Goal: Information Seeking & Learning: Learn about a topic

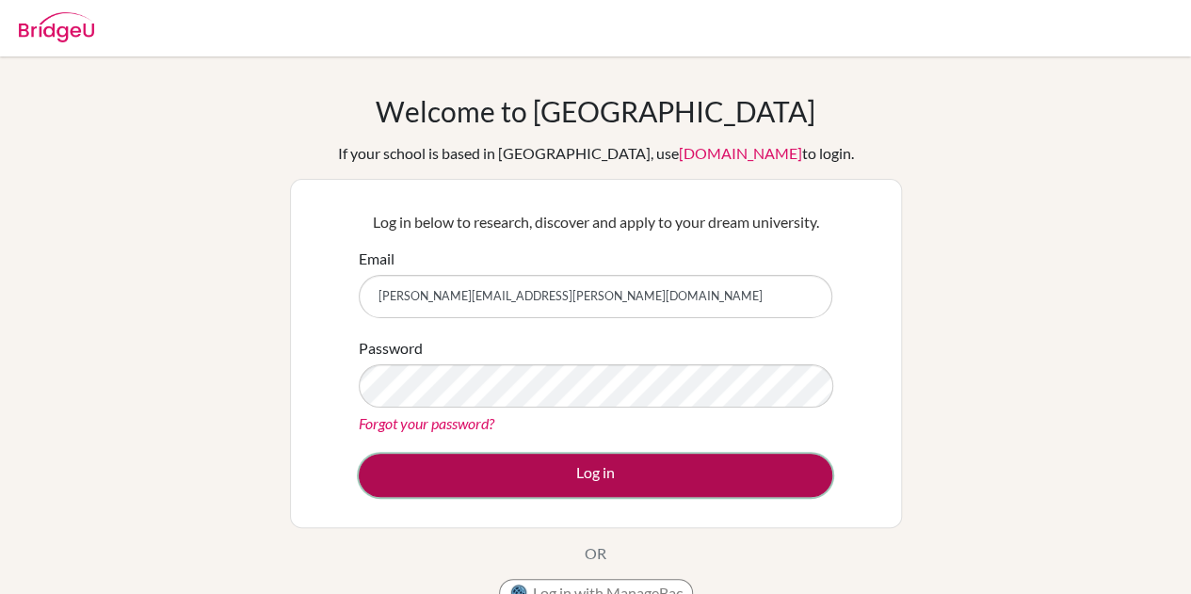
click at [767, 477] on button "Log in" at bounding box center [596, 475] width 474 height 43
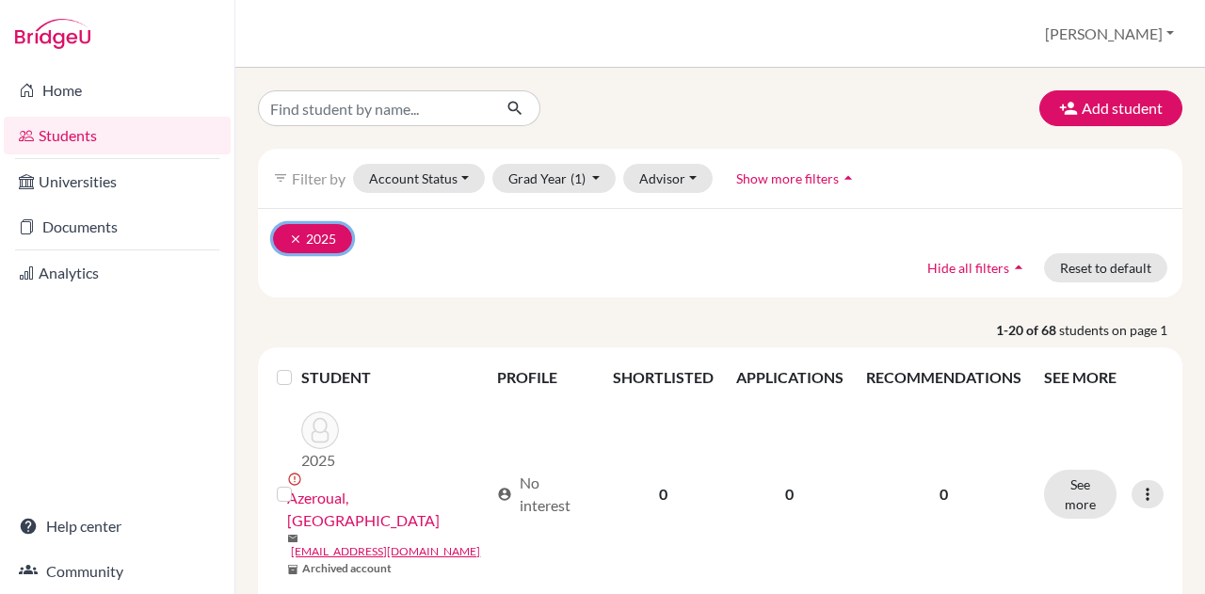
click at [298, 235] on icon "clear" at bounding box center [295, 239] width 13 height 13
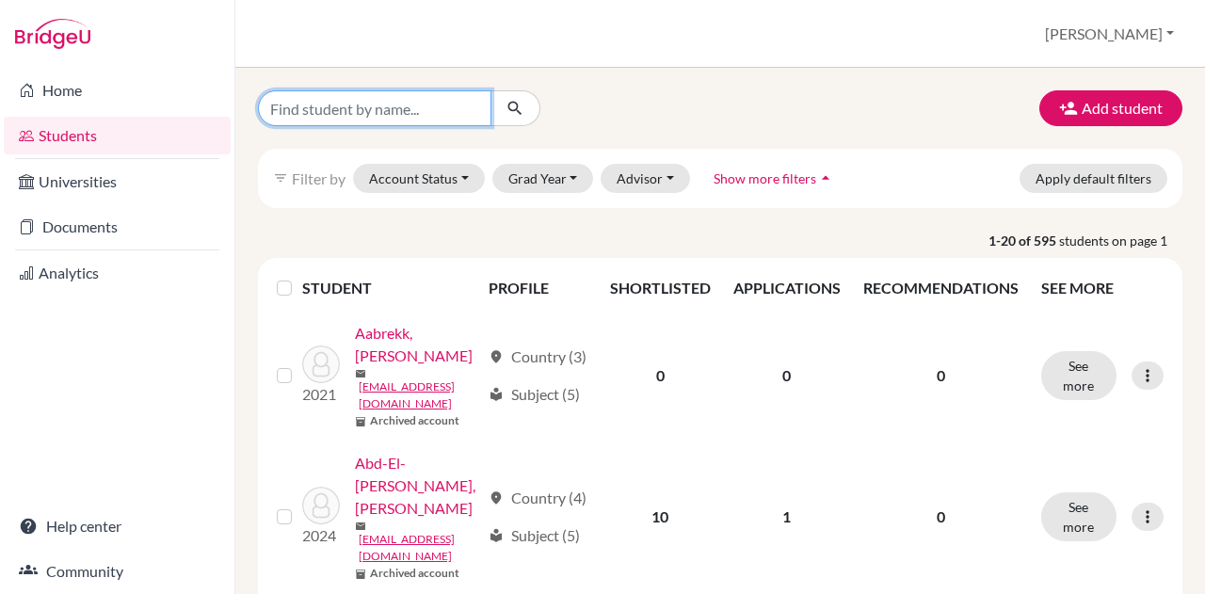
click at [383, 112] on input "Find student by name..." at bounding box center [375, 108] width 234 height 36
type input "bose"
click button "submit" at bounding box center [516, 108] width 50 height 36
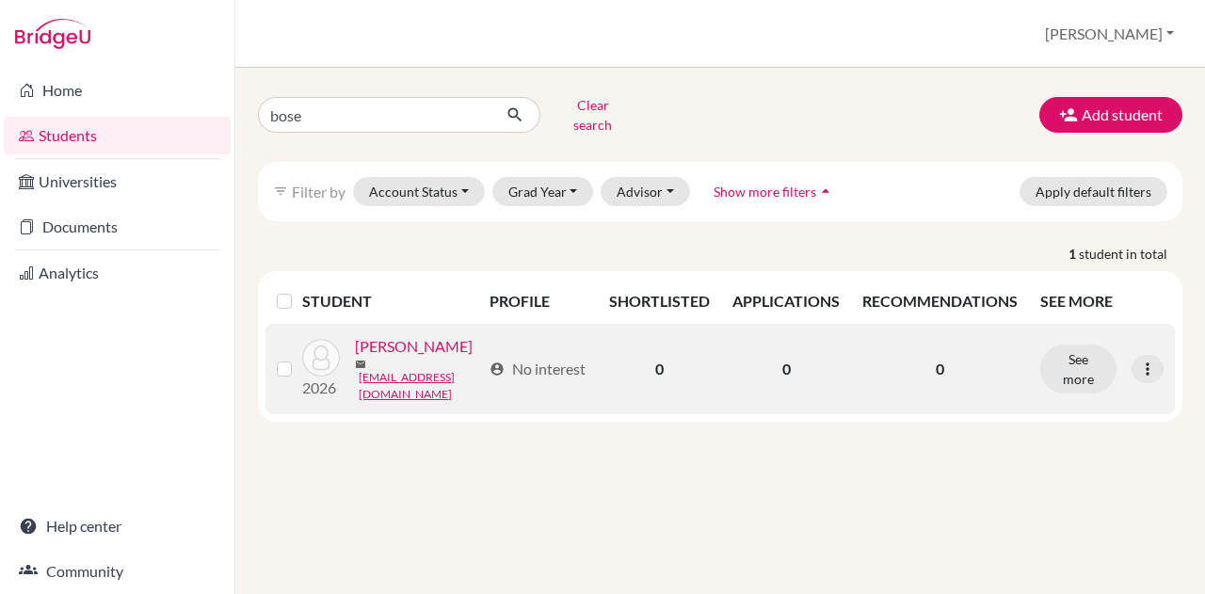
click at [373, 358] on link "Boselli, Alessandro" at bounding box center [414, 346] width 118 height 23
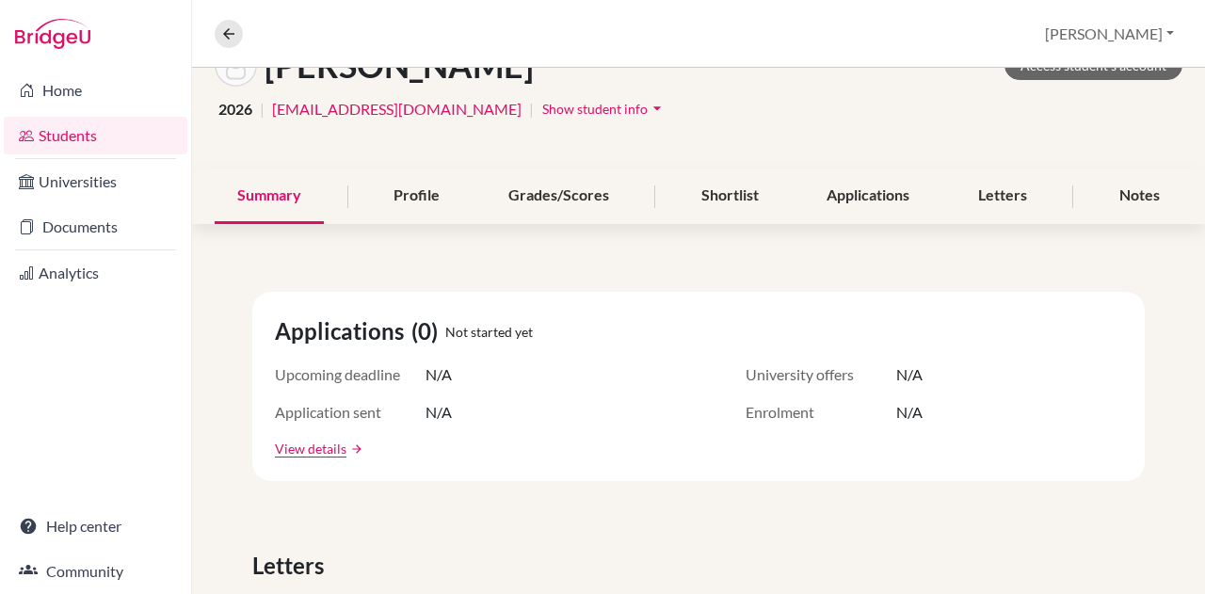
scroll to position [30, 0]
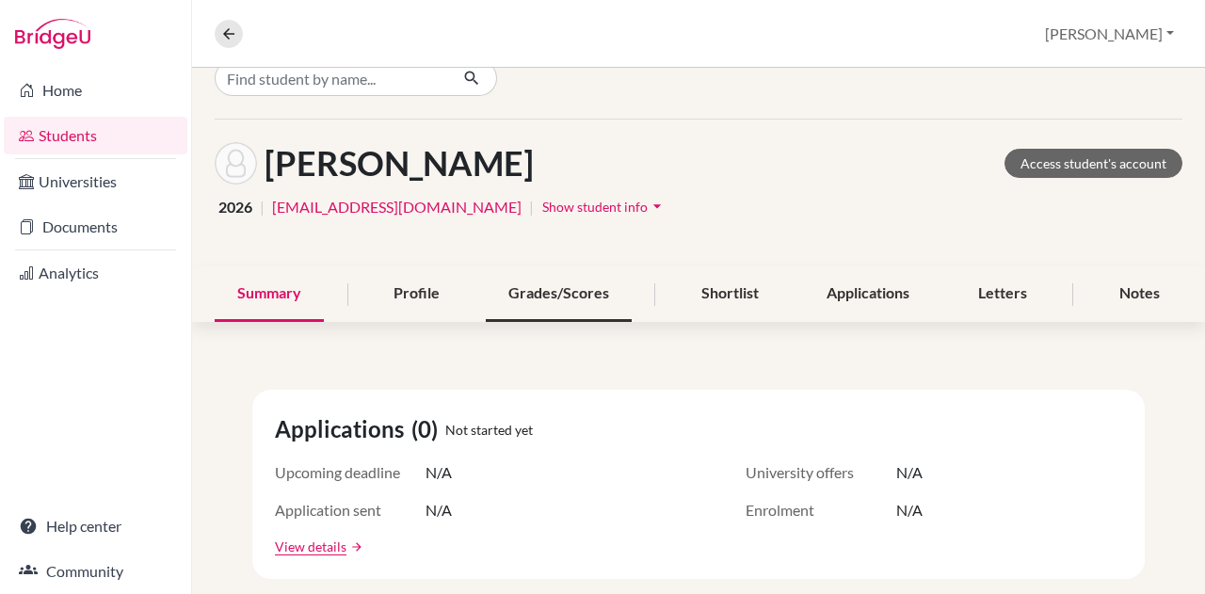
click at [559, 290] on div "Grades/Scores" at bounding box center [559, 294] width 146 height 56
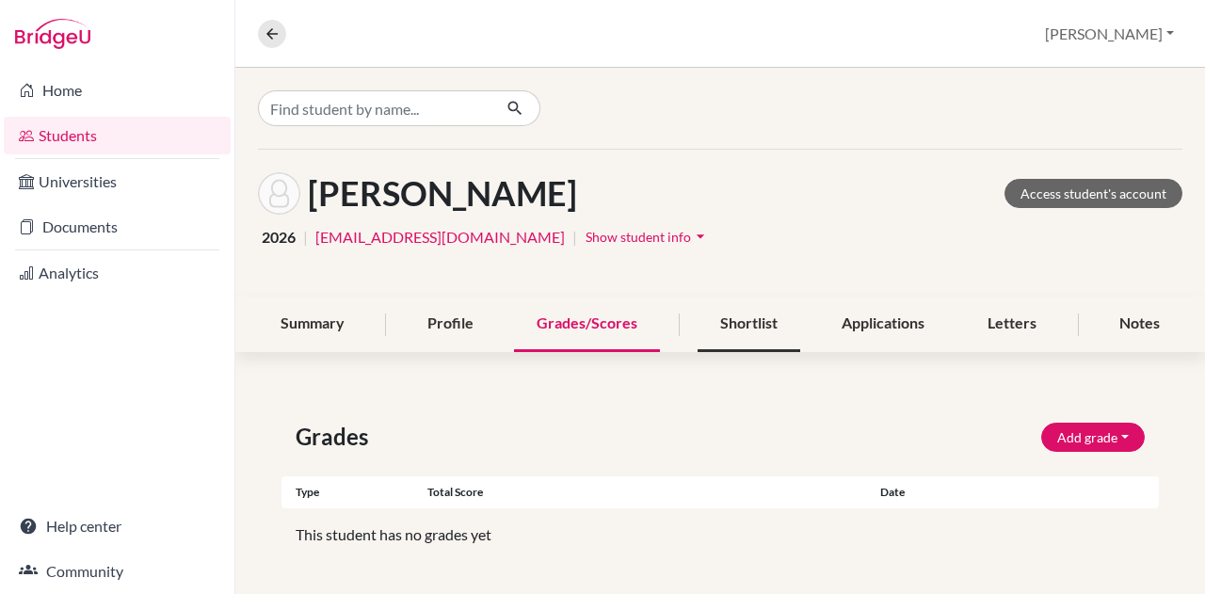
click at [764, 311] on div "Shortlist" at bounding box center [749, 325] width 103 height 56
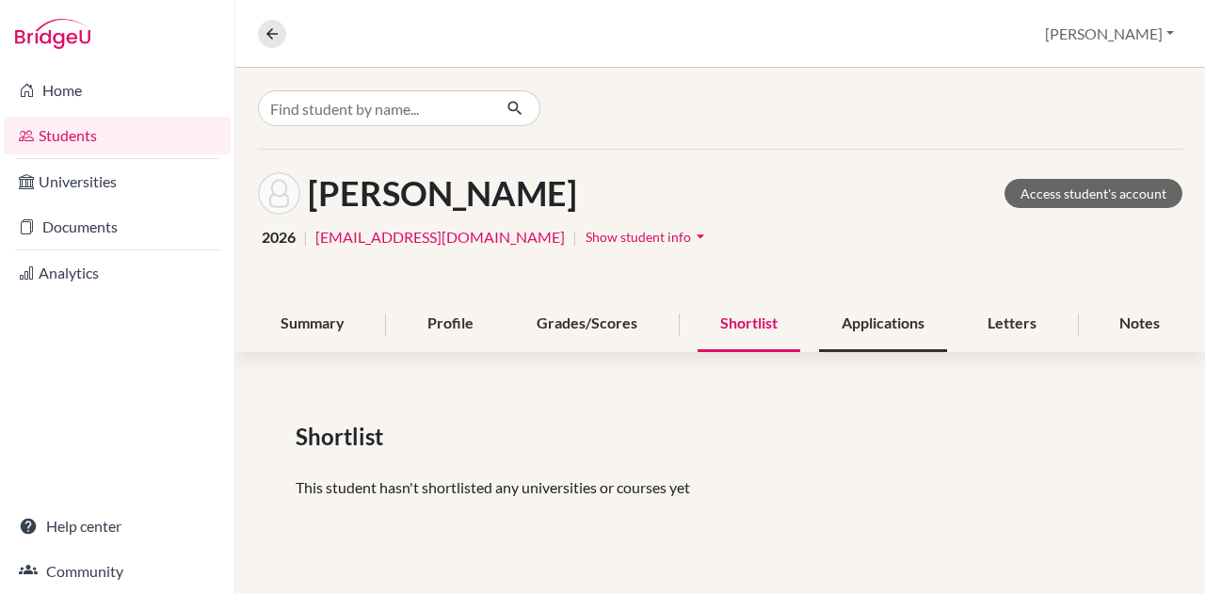
click at [856, 326] on div "Applications" at bounding box center [883, 325] width 128 height 56
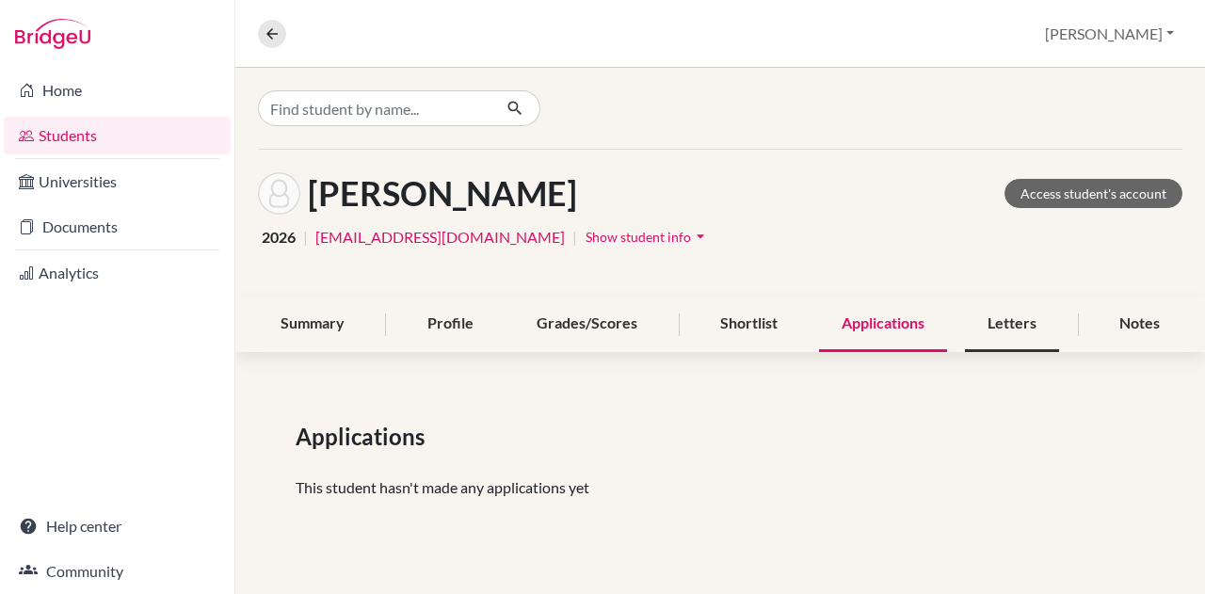
click at [987, 334] on div "Letters" at bounding box center [1012, 325] width 94 height 56
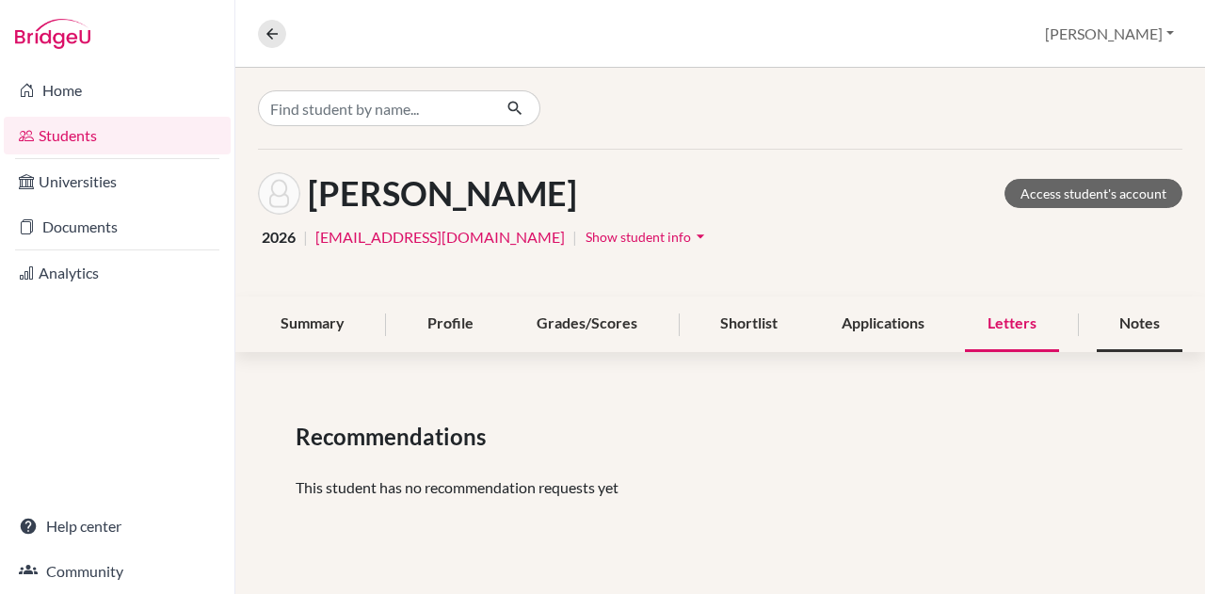
click at [1109, 329] on div "Notes" at bounding box center [1140, 325] width 86 height 56
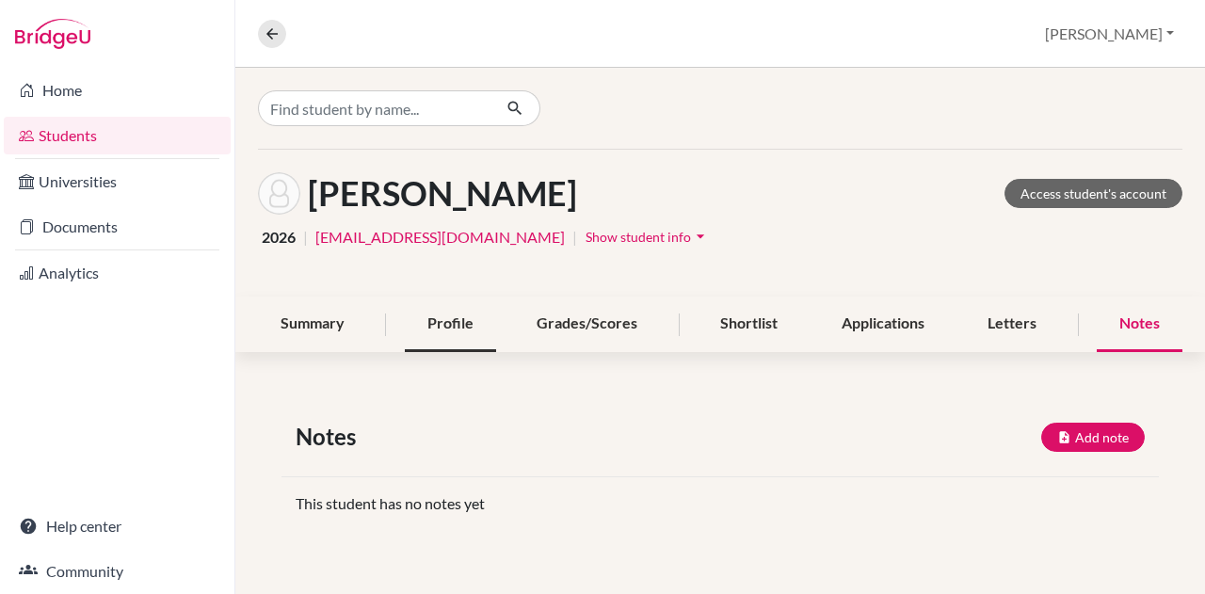
click at [459, 325] on div "Profile" at bounding box center [450, 325] width 91 height 56
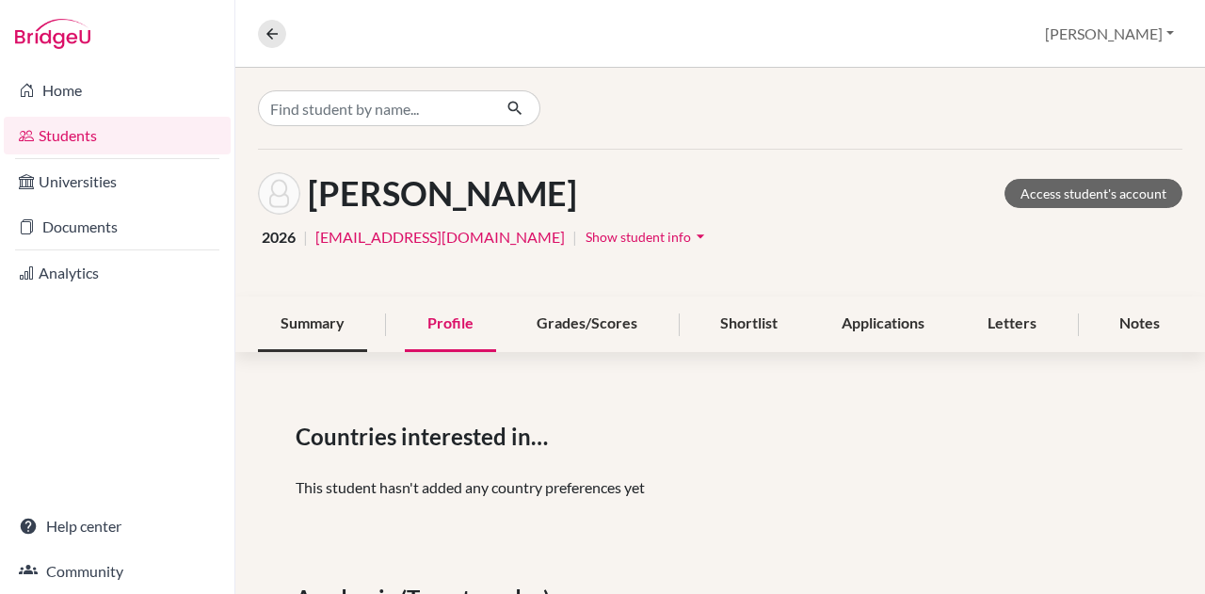
click at [328, 324] on div "Summary" at bounding box center [312, 325] width 109 height 56
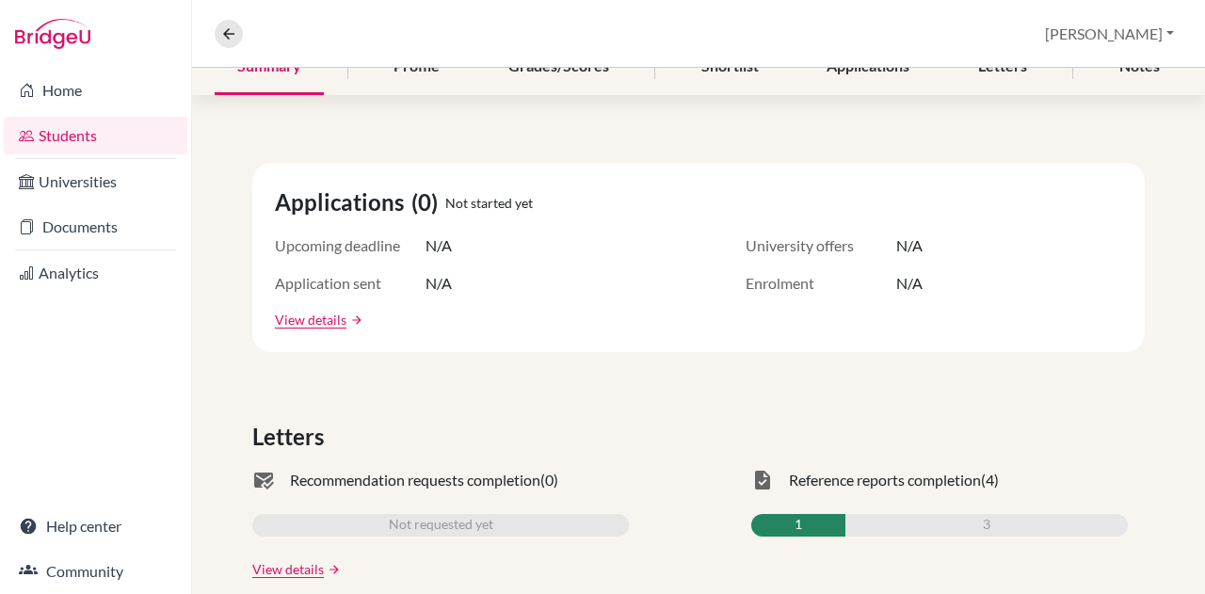
scroll to position [273, 0]
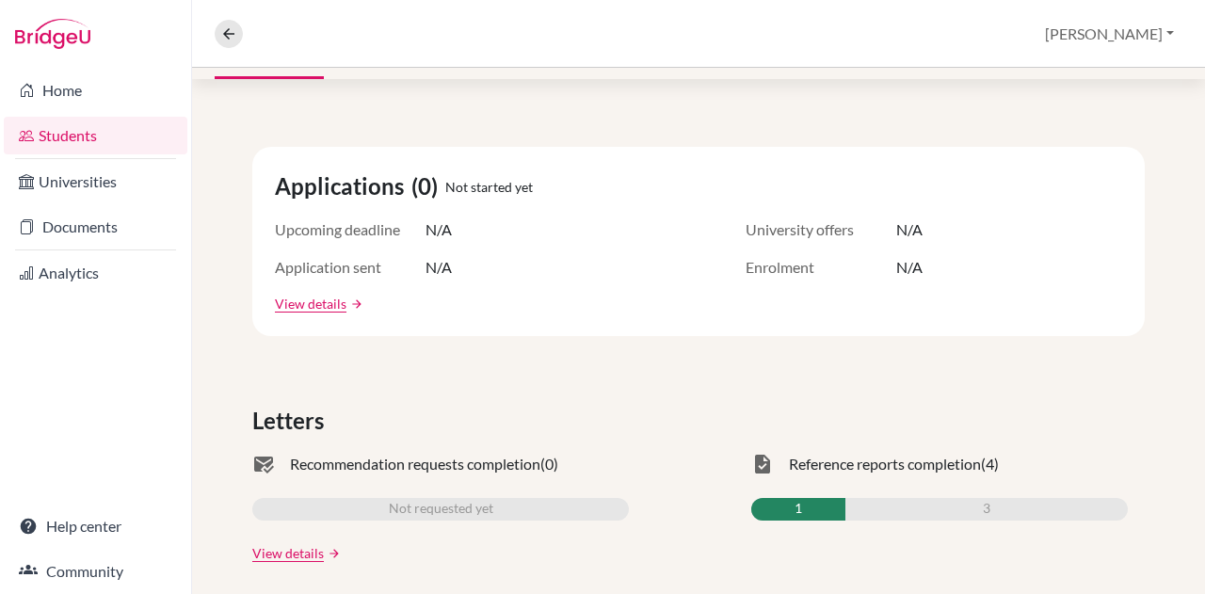
click at [790, 508] on div "1" at bounding box center [798, 509] width 94 height 23
click at [823, 472] on span "Reference reports completion" at bounding box center [885, 464] width 192 height 23
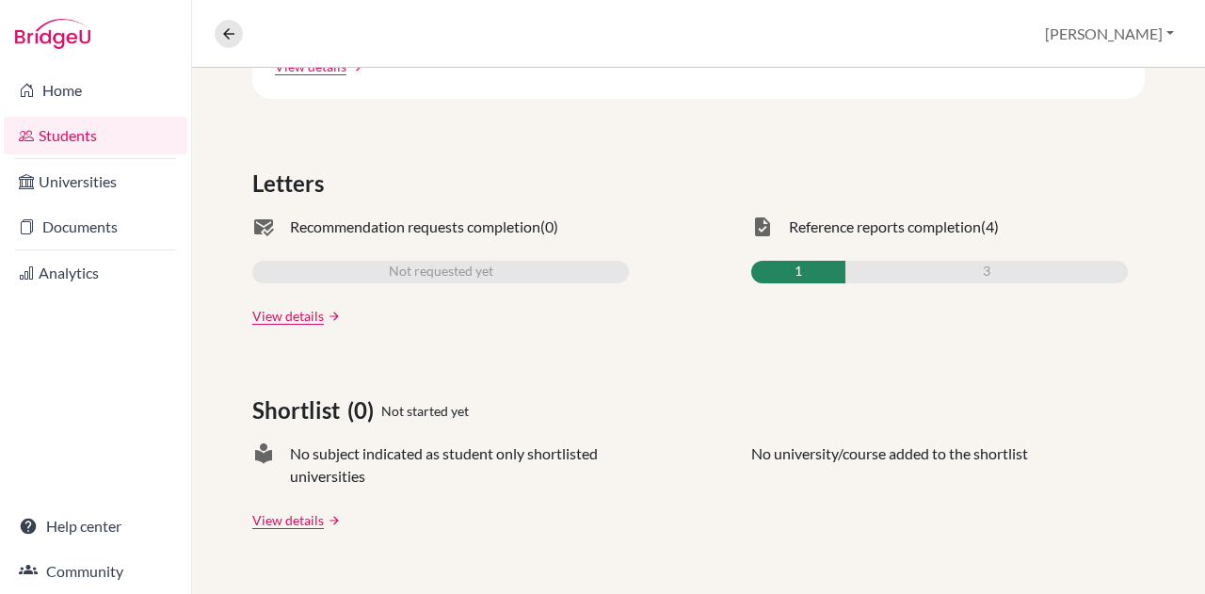
scroll to position [524, 0]
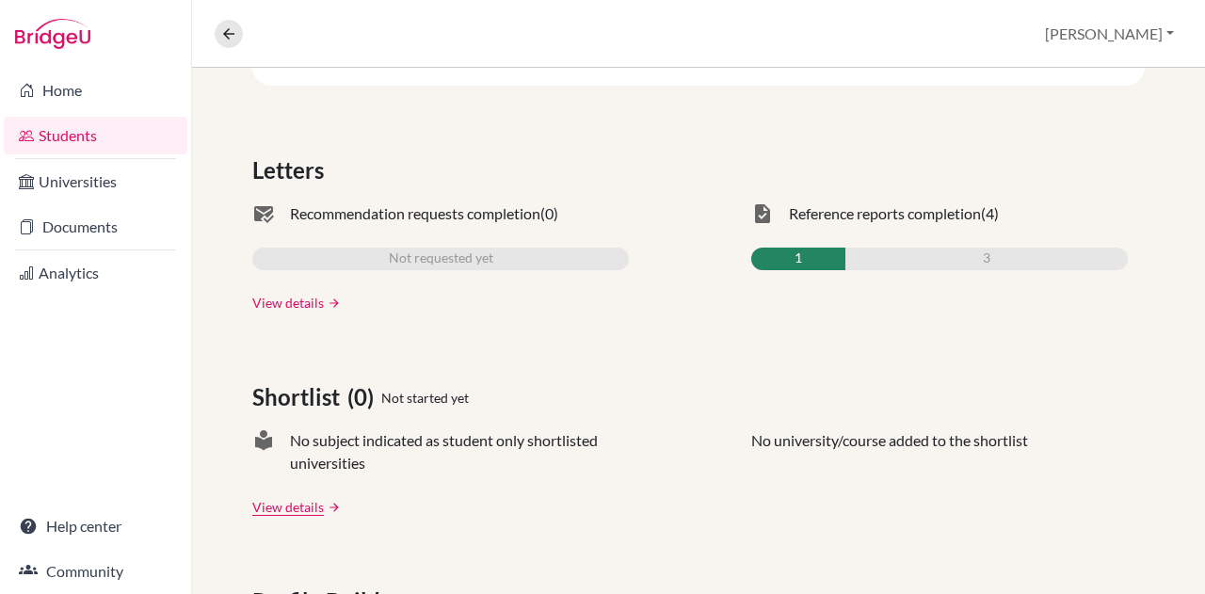
click at [269, 298] on link "View details" at bounding box center [288, 303] width 72 height 20
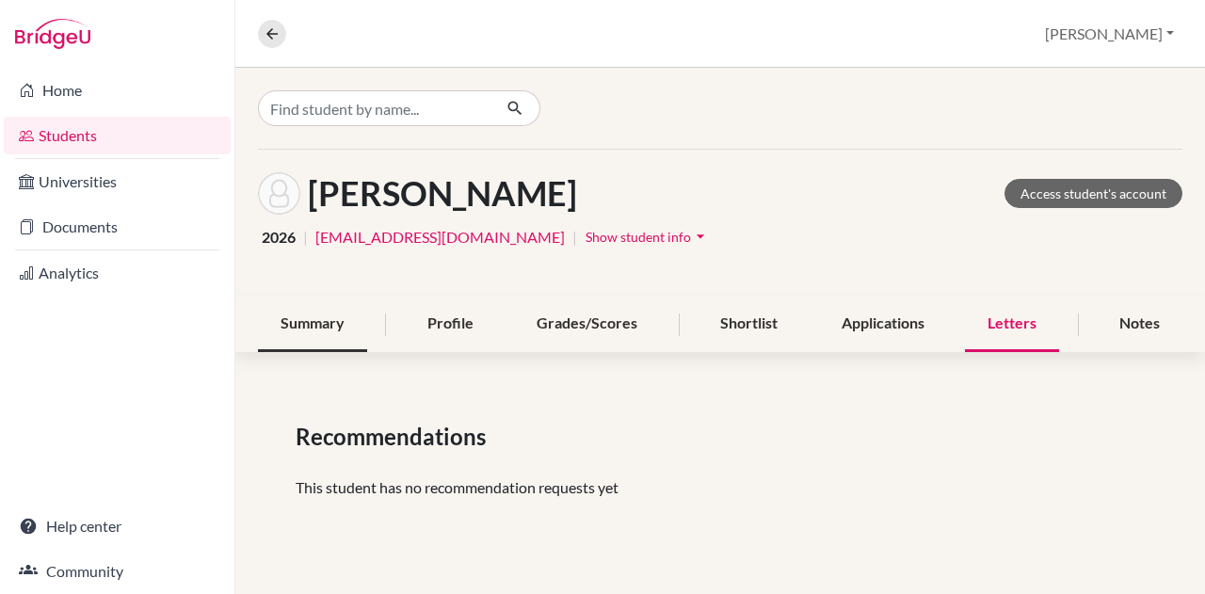
click at [307, 310] on div "Summary" at bounding box center [312, 325] width 109 height 56
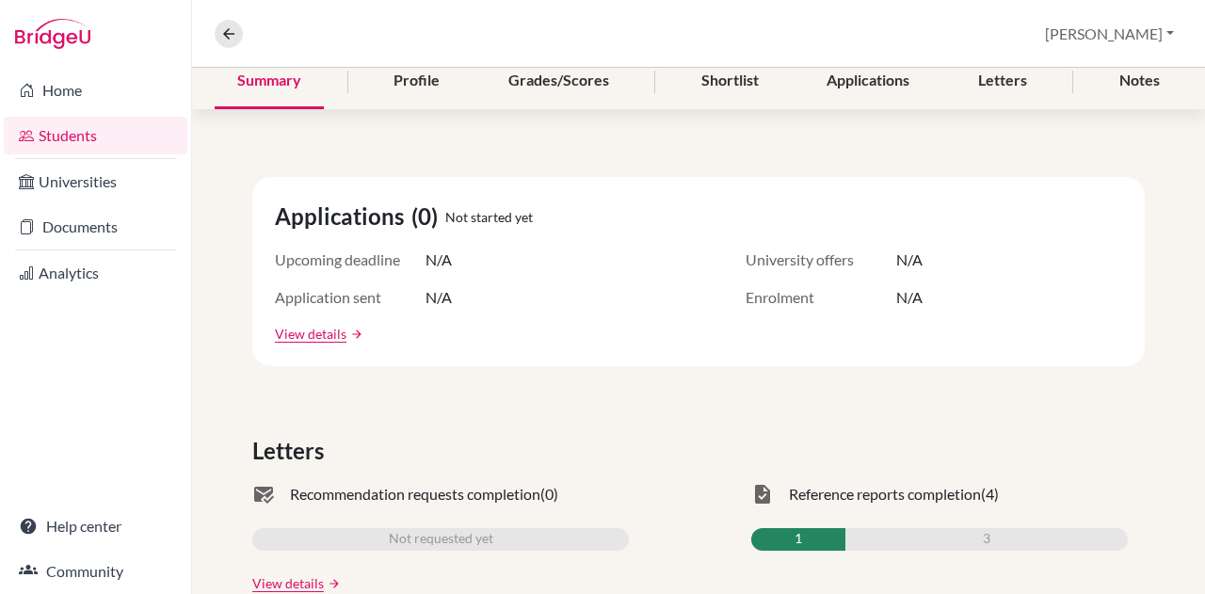
scroll to position [237, 0]
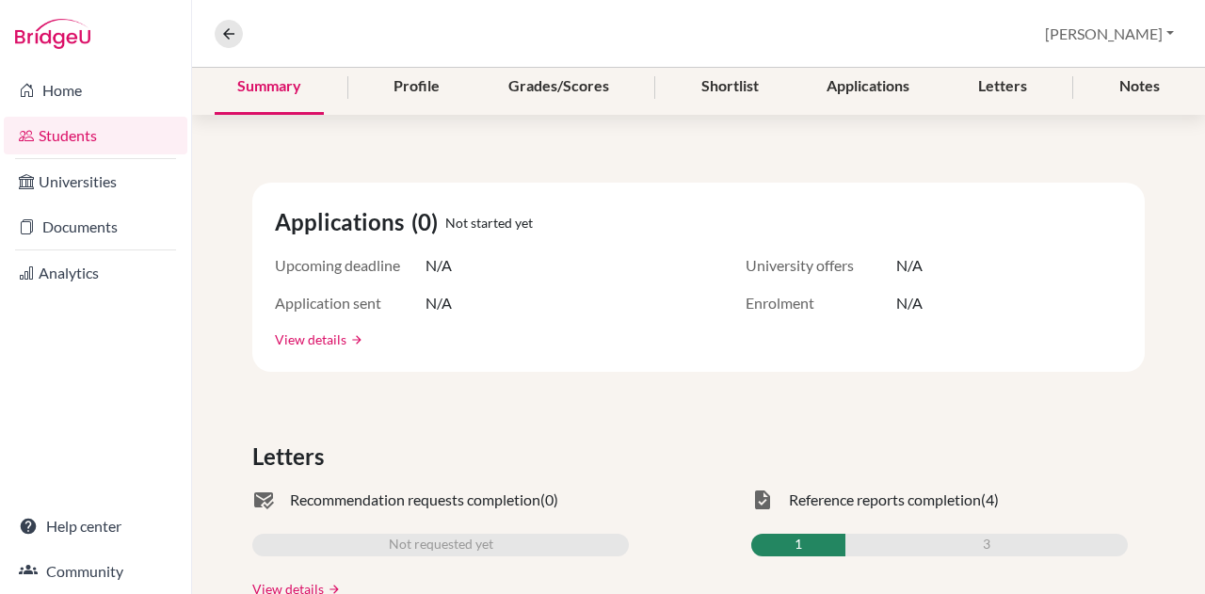
click at [320, 333] on link "View details" at bounding box center [311, 340] width 72 height 20
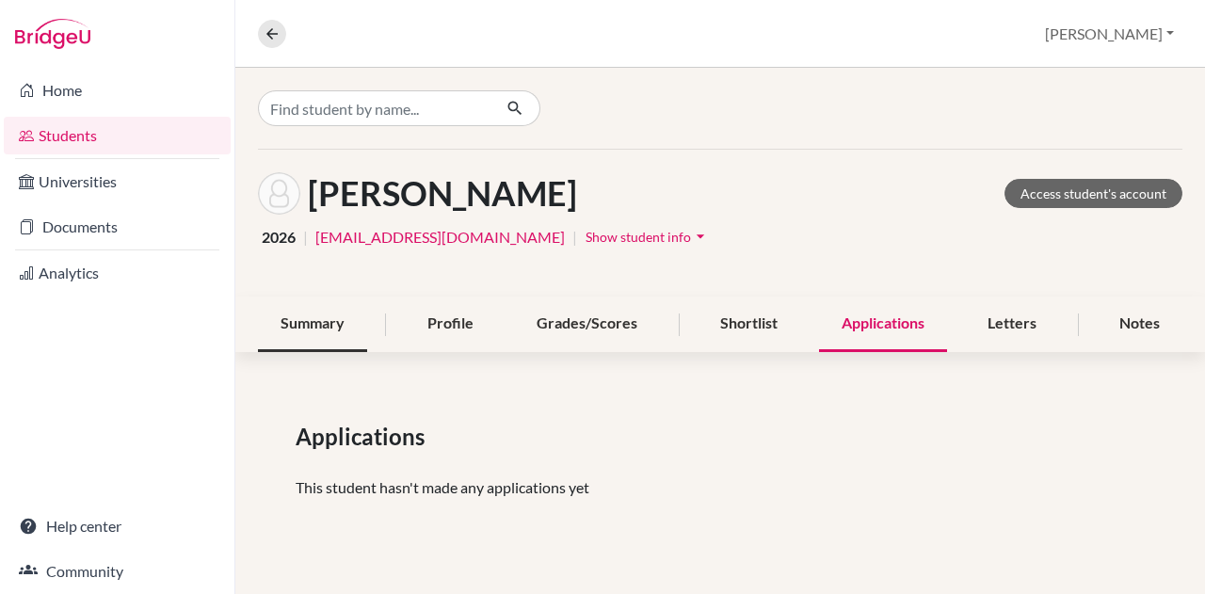
click at [321, 317] on div "Summary" at bounding box center [312, 325] width 109 height 56
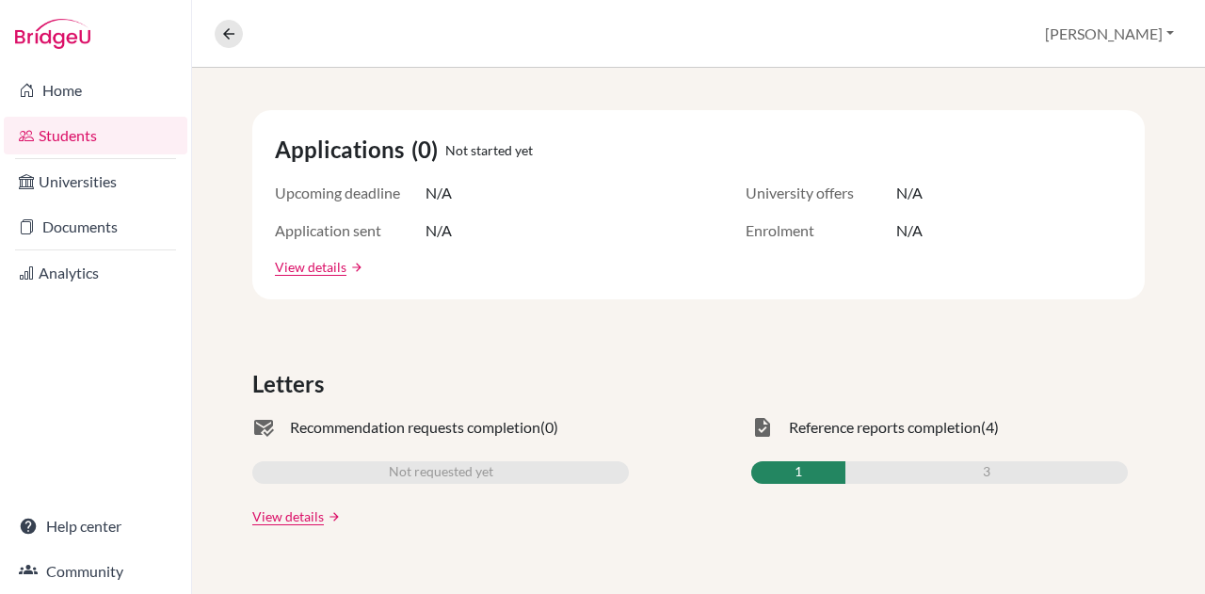
scroll to position [311, 0]
click at [751, 428] on span "task" at bounding box center [762, 426] width 23 height 23
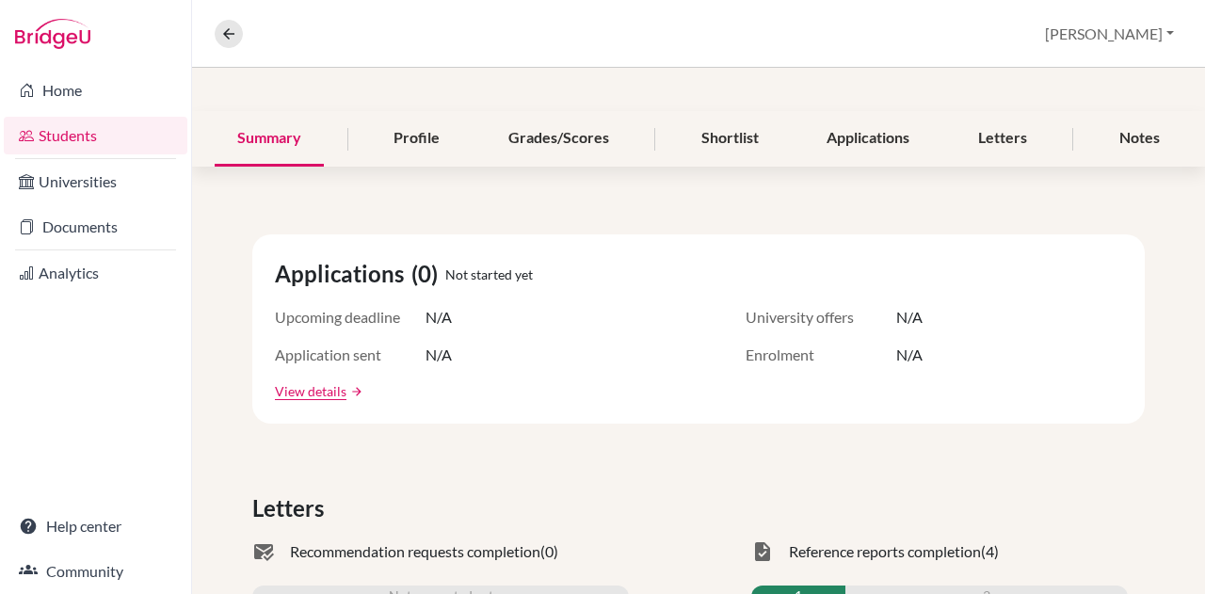
scroll to position [253, 0]
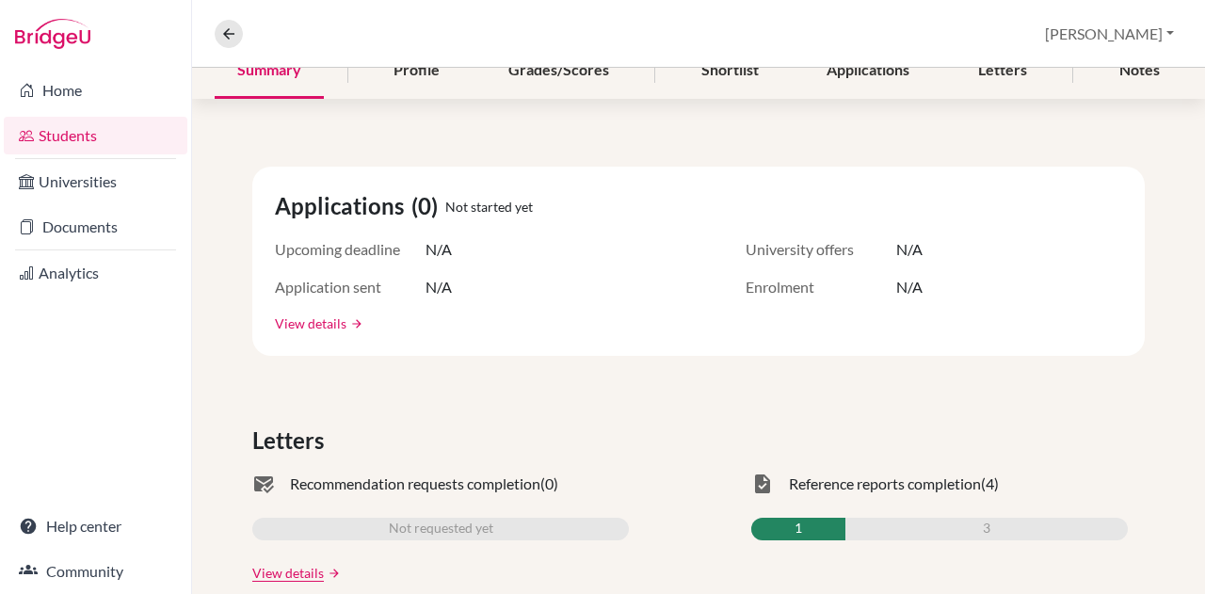
click at [300, 326] on link "View details" at bounding box center [311, 324] width 72 height 20
